Goal: Book appointment/travel/reservation

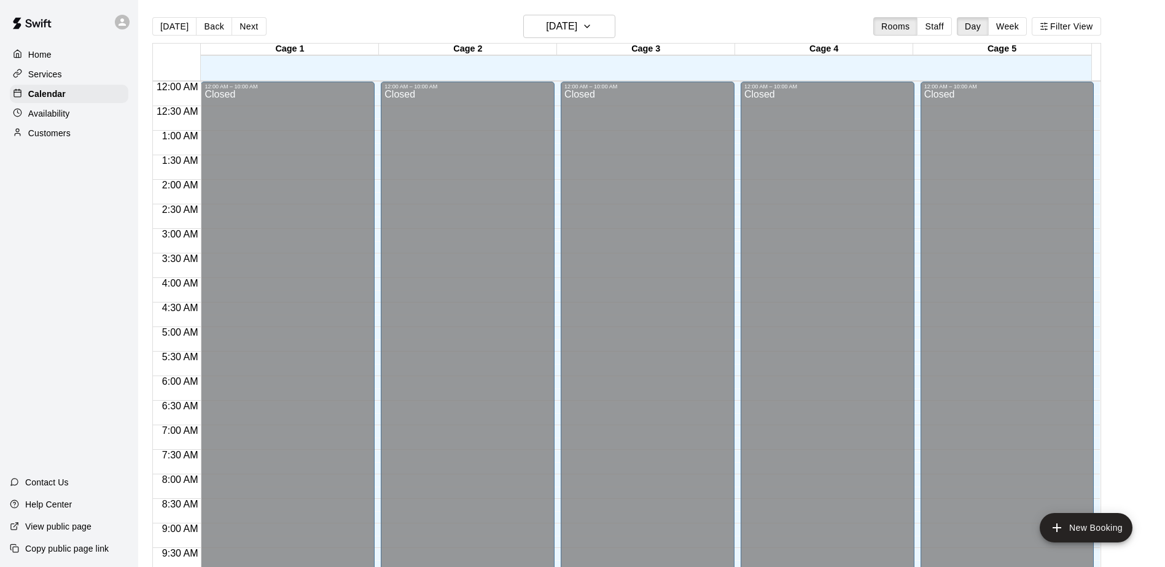
scroll to position [567, 0]
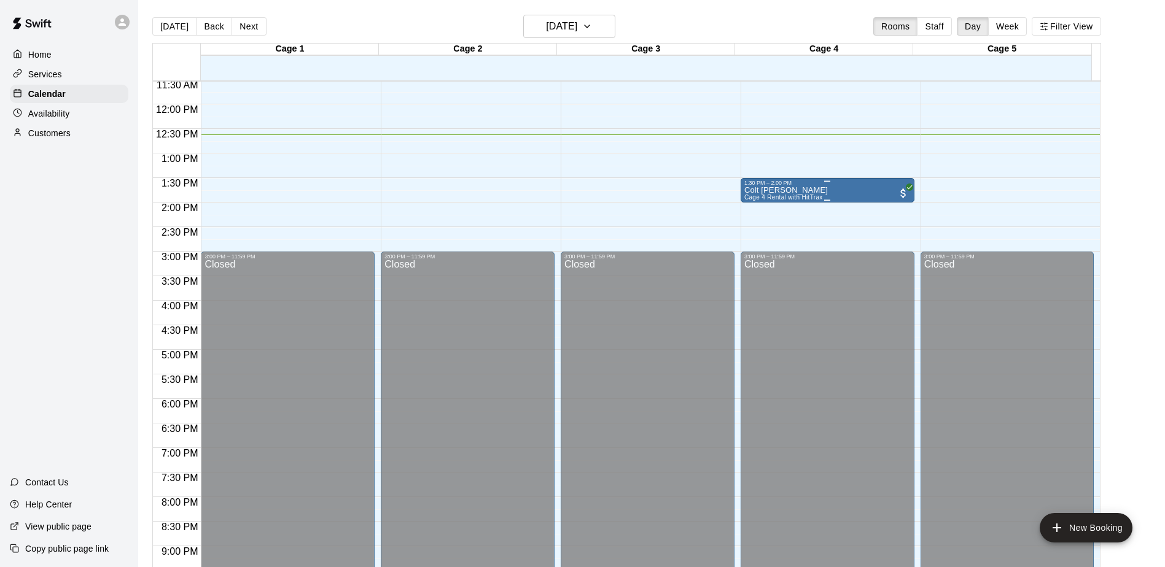
click at [777, 195] on div "Colt [PERSON_NAME] Cage 4 Rental with HitTrax" at bounding box center [785, 469] width 83 height 567
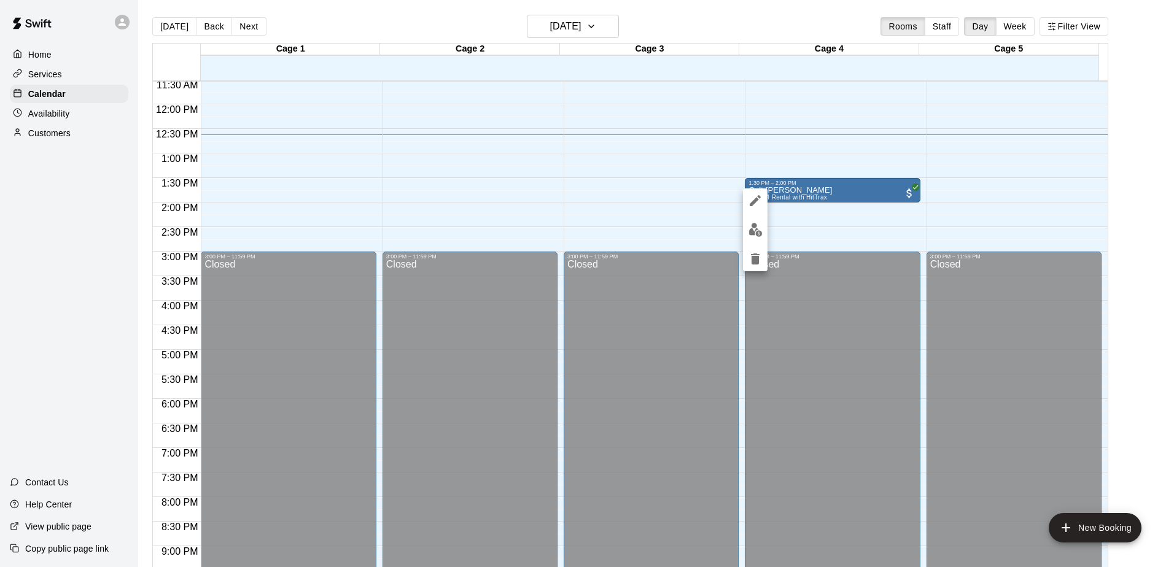
click at [774, 214] on div at bounding box center [587, 283] width 1174 height 567
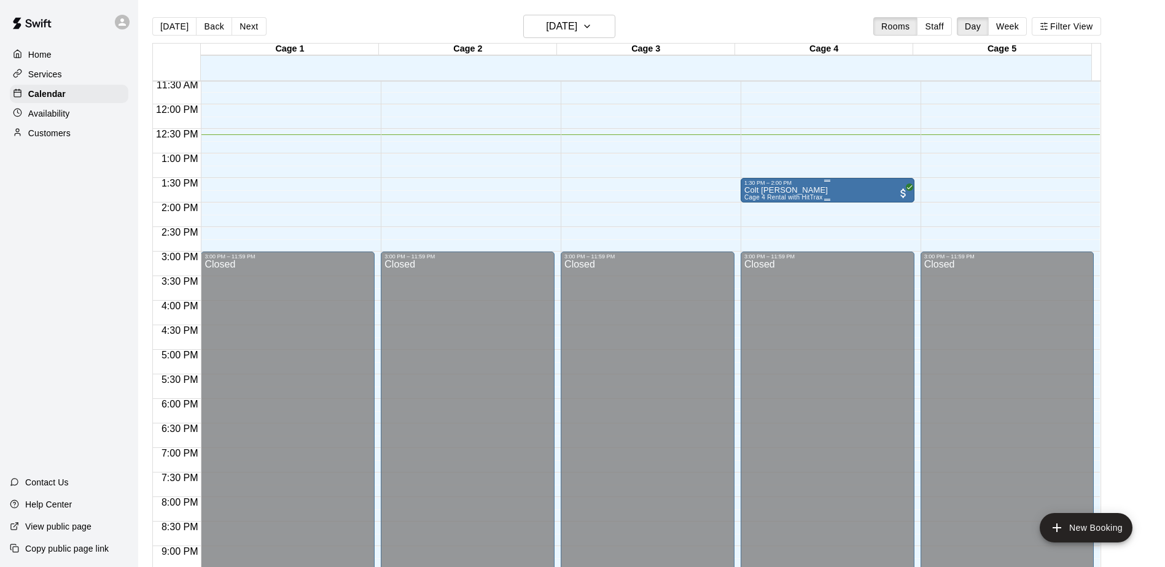
click at [816, 198] on span "Cage 4 Rental with HitTrax" at bounding box center [783, 197] width 79 height 7
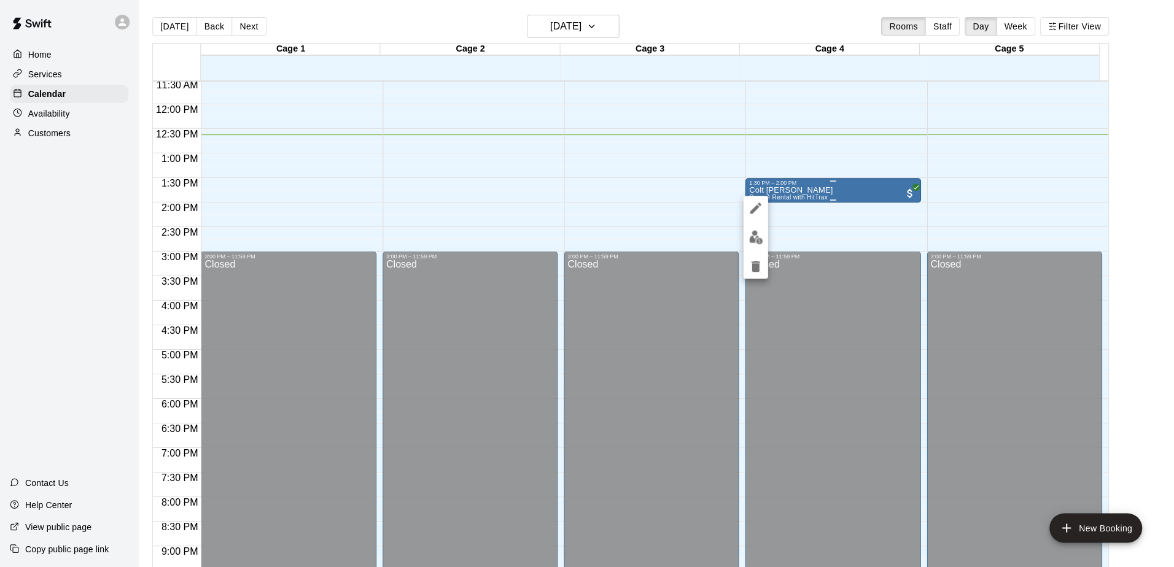
click at [816, 198] on div at bounding box center [587, 283] width 1174 height 567
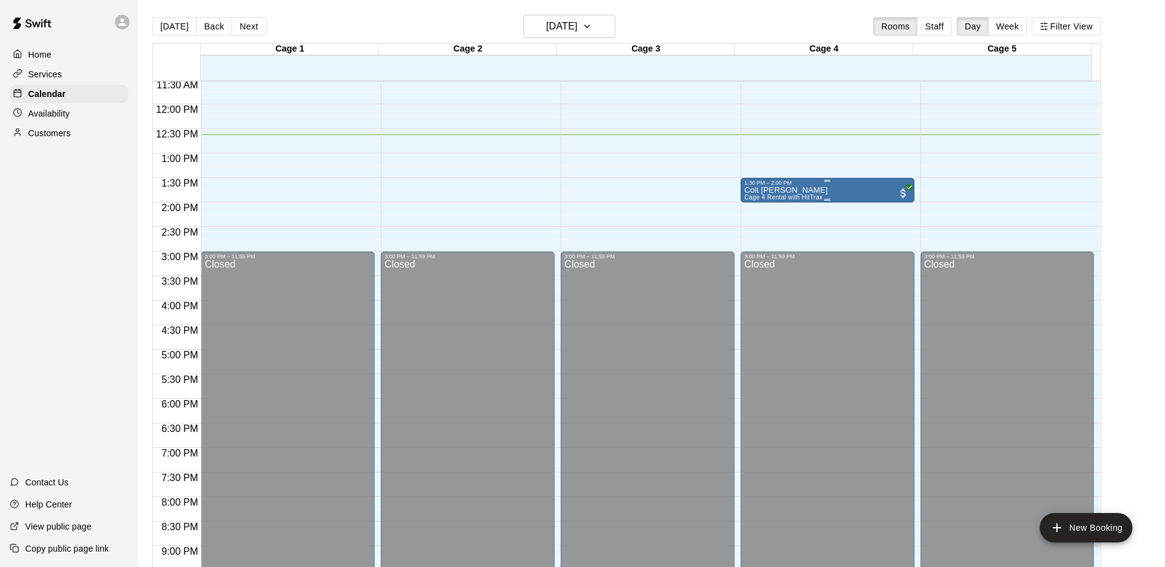
click at [817, 197] on span "Cage 4 Rental with HitTrax" at bounding box center [783, 197] width 79 height 7
click at [817, 197] on div at bounding box center [582, 283] width 1165 height 567
click at [865, 192] on div "Colt [PERSON_NAME] Cage 4 Rental with HitTrax" at bounding box center [827, 469] width 166 height 567
click at [922, 194] on div "12:00 AM – 10:00 AM Closed 3:00 PM – 11:59 PM Closed" at bounding box center [1007, 104] width 174 height 1179
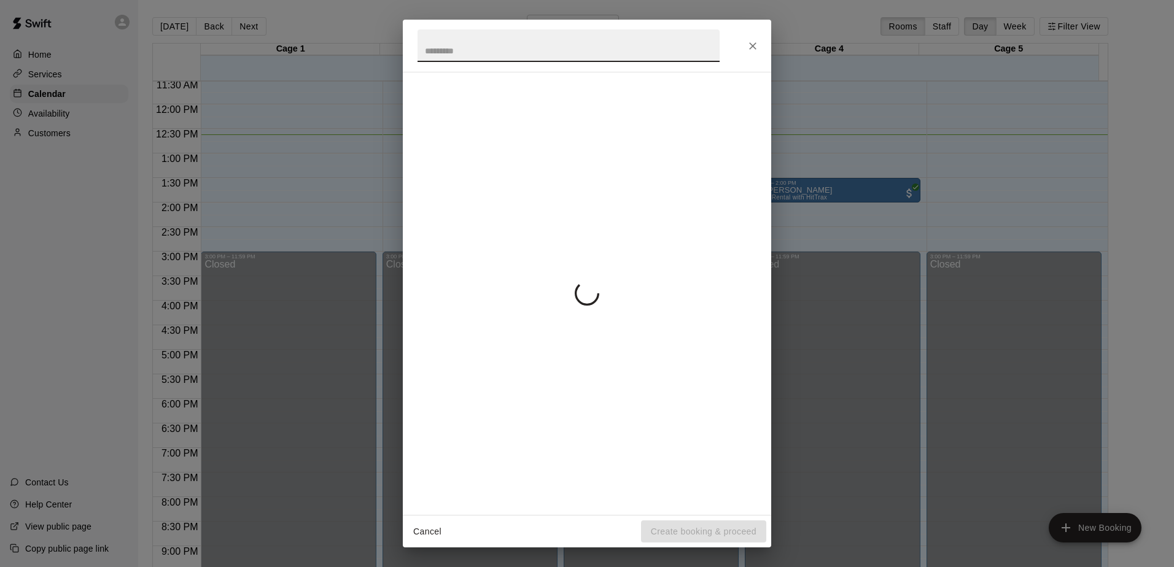
click at [904, 194] on div "Cancel Create booking & proceed" at bounding box center [587, 283] width 1174 height 567
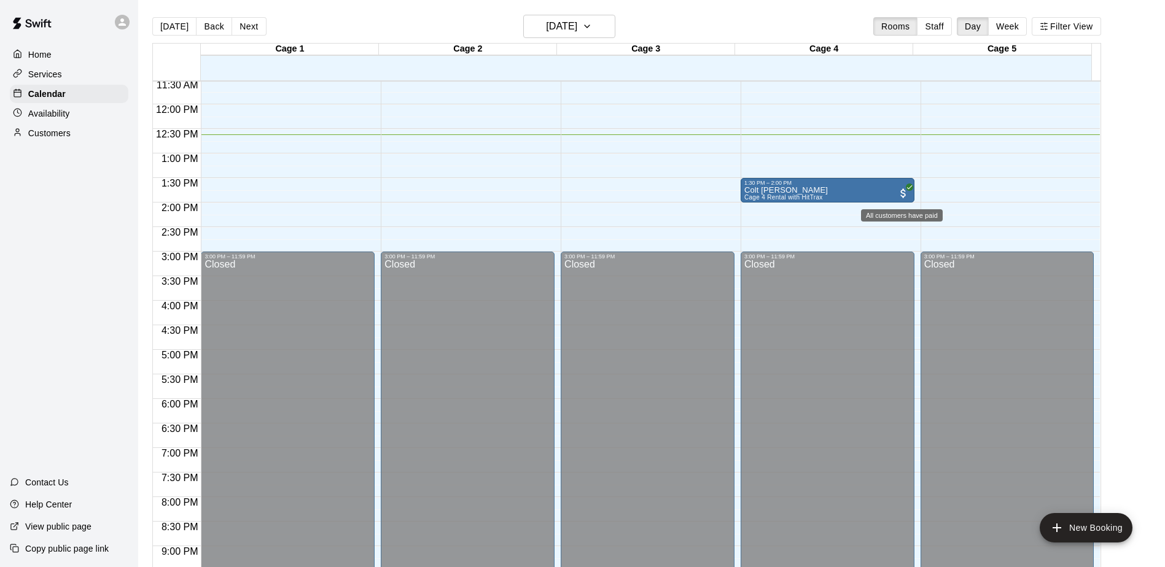
click at [904, 194] on span "All customers have paid" at bounding box center [903, 193] width 12 height 12
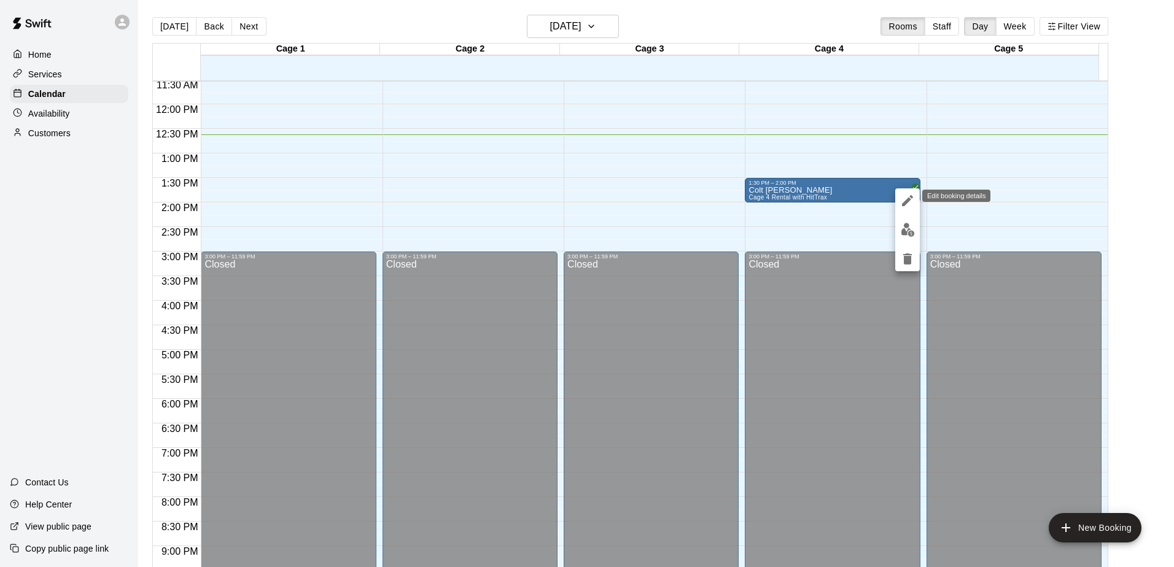
click at [904, 194] on icon "edit" at bounding box center [907, 200] width 15 height 15
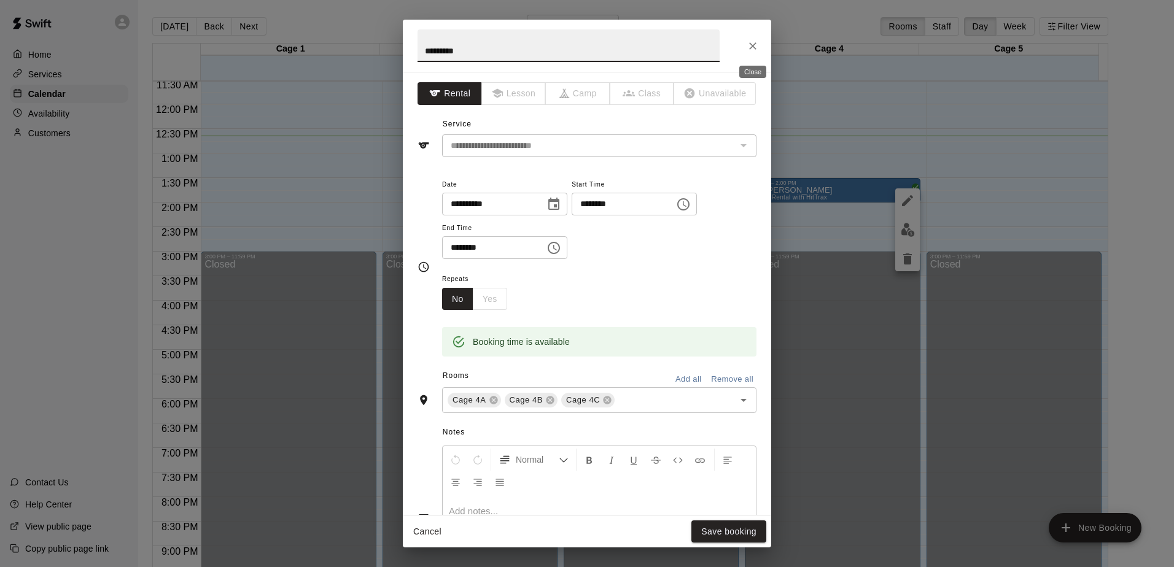
click at [747, 44] on icon "Close" at bounding box center [753, 46] width 12 height 12
